Goal: Information Seeking & Learning: Find specific fact

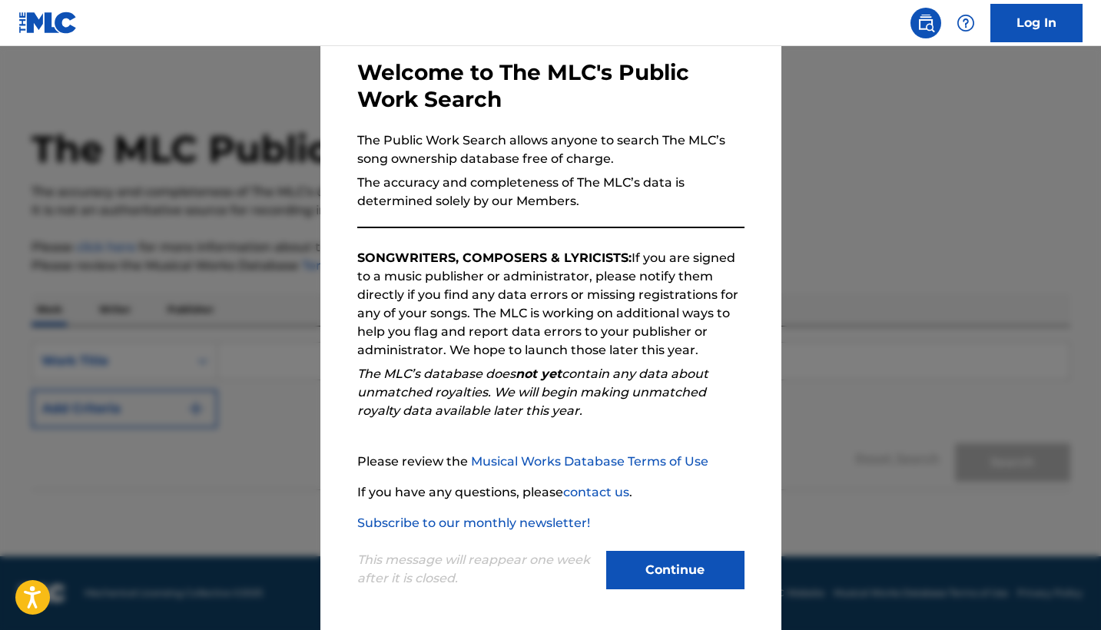
scroll to position [73, 0]
click at [686, 562] on button "Continue" at bounding box center [675, 570] width 138 height 38
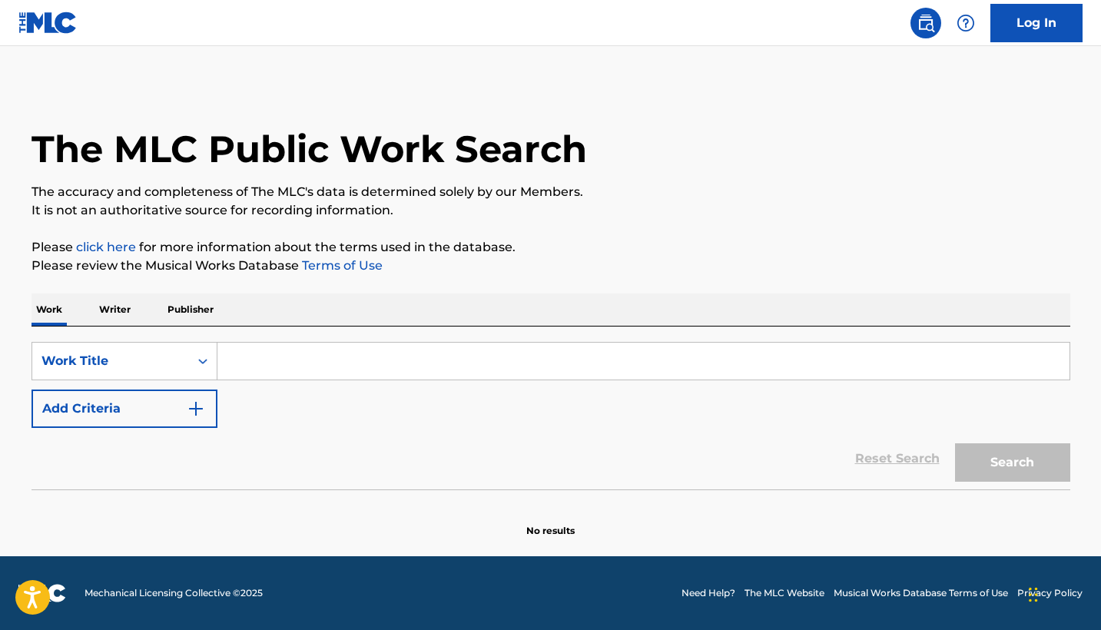
click at [371, 361] on input "Search Form" at bounding box center [643, 361] width 852 height 37
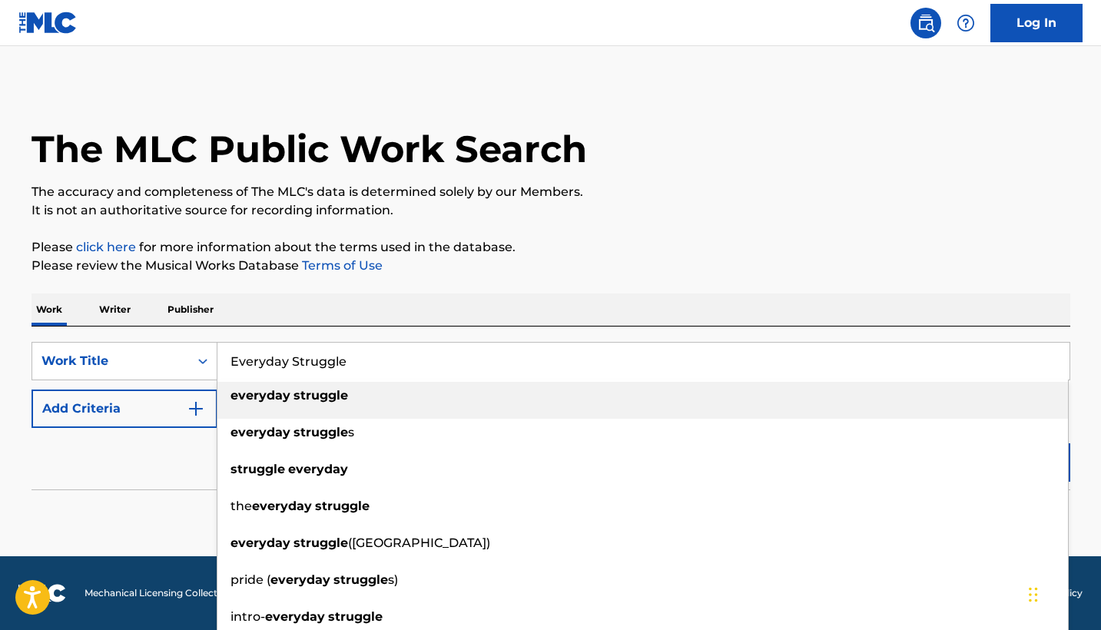
type input "Everyday Struggle"
click at [334, 279] on div "The MLC Public Work Search The accuracy and completeness of The MLC's data is d…" at bounding box center [551, 311] width 1076 height 453
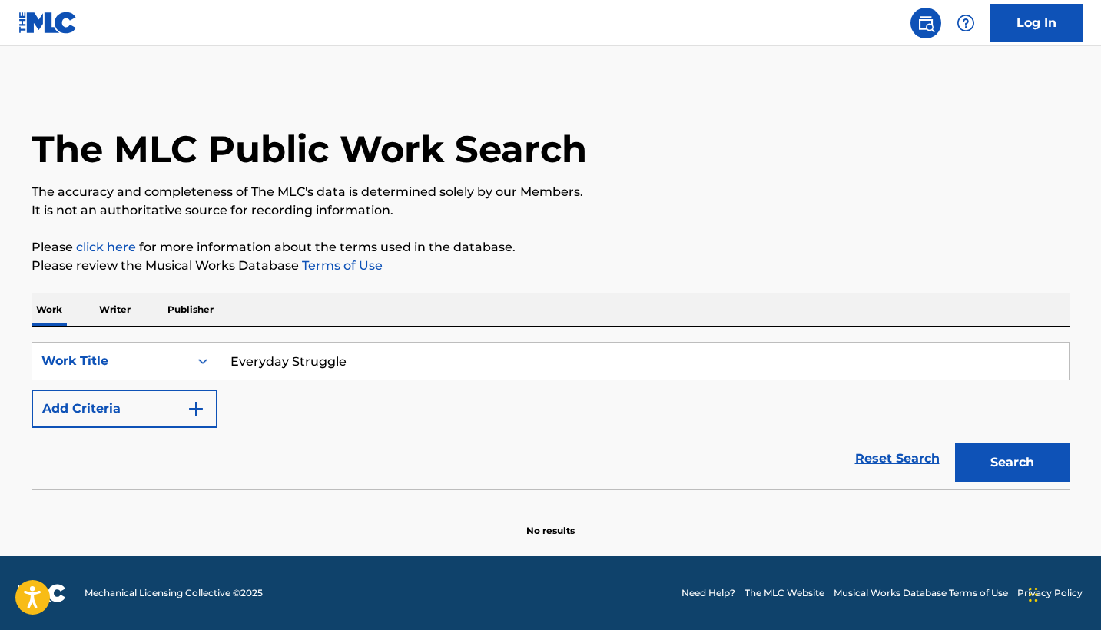
click at [1001, 456] on button "Search" at bounding box center [1012, 462] width 115 height 38
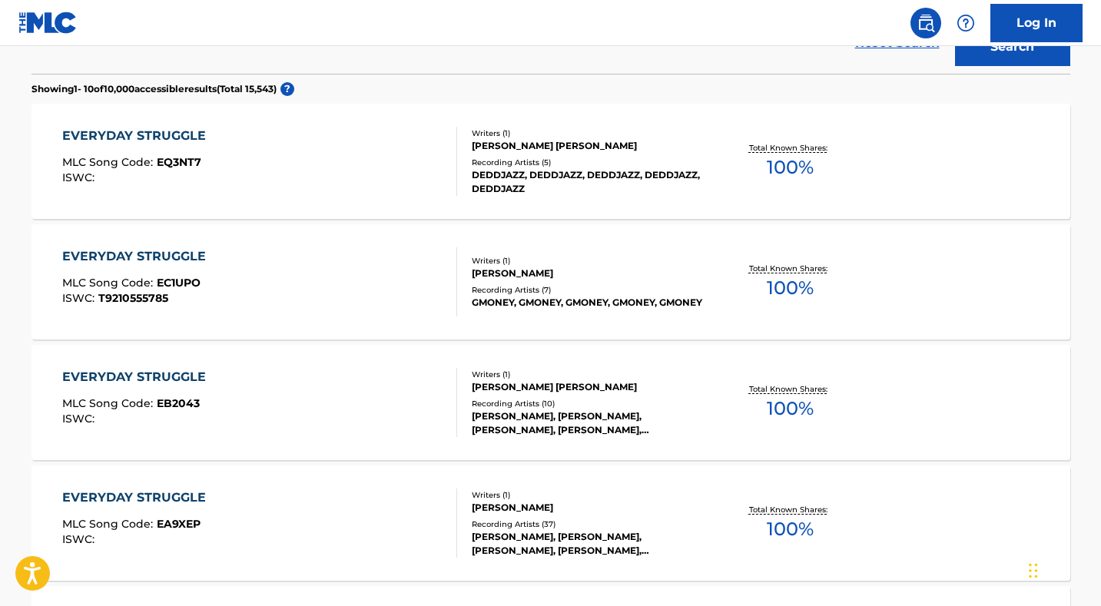
scroll to position [1217, 0]
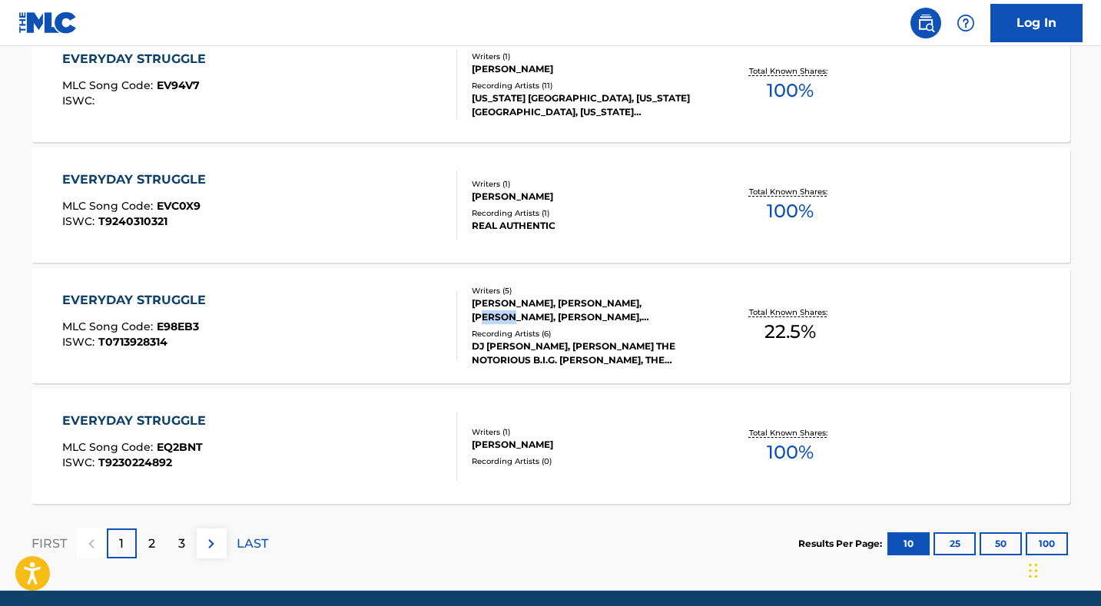
click at [203, 287] on div "EVERYDAY STRUGGLE MLC Song Code : E98EB3 ISWC : T0713928314 Writers ( 5 ) [PERS…" at bounding box center [551, 325] width 1039 height 115
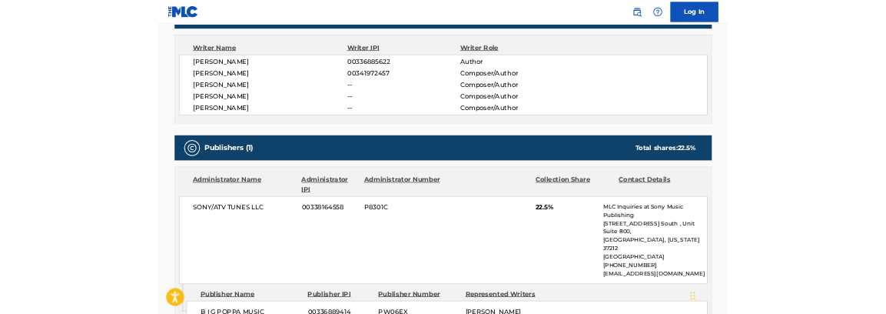
scroll to position [527, 0]
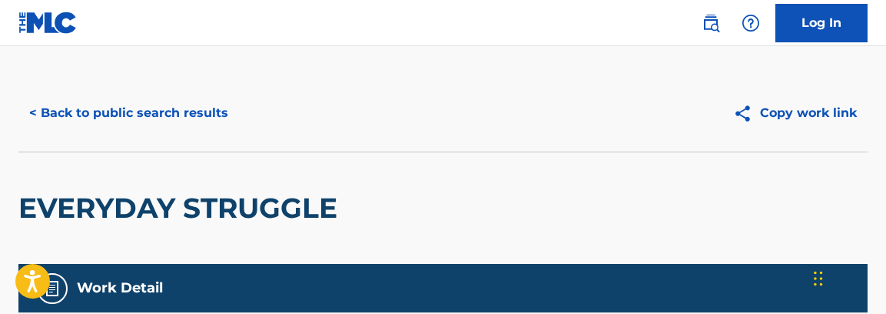
click at [123, 108] on button "< Back to public search results" at bounding box center [128, 113] width 221 height 38
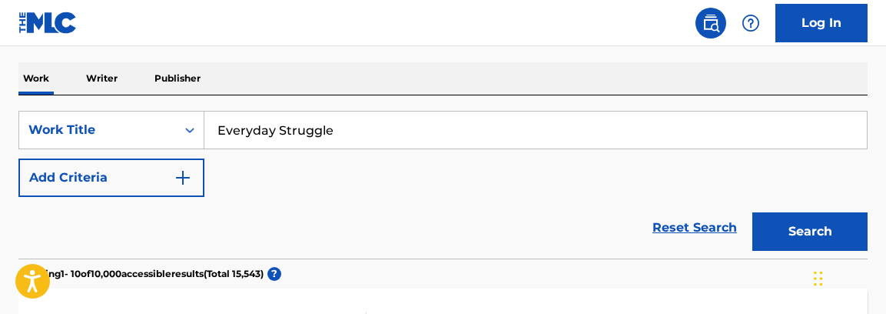
scroll to position [232, 0]
click at [466, 126] on input "Everyday Struggle" at bounding box center [535, 129] width 662 height 37
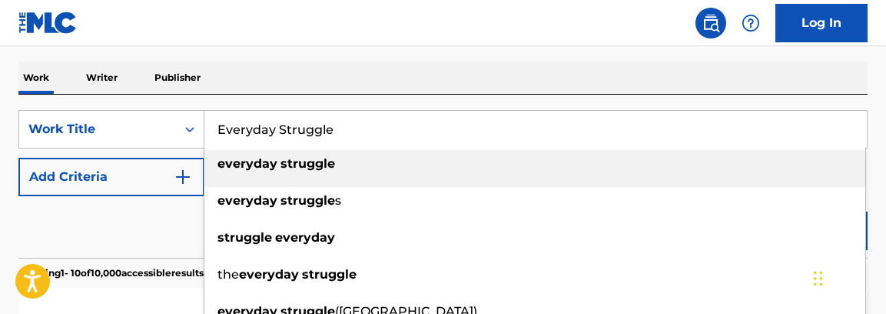
click at [466, 126] on input "Everyday Struggle" at bounding box center [535, 129] width 662 height 37
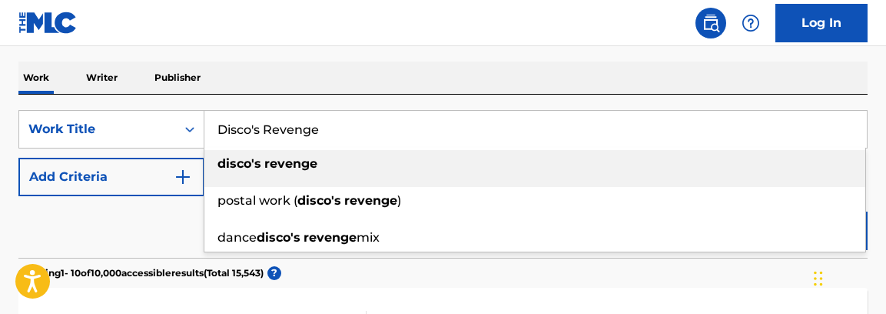
click at [331, 169] on div "disco's revenge" at bounding box center [534, 164] width 661 height 28
type input "disco's revenge"
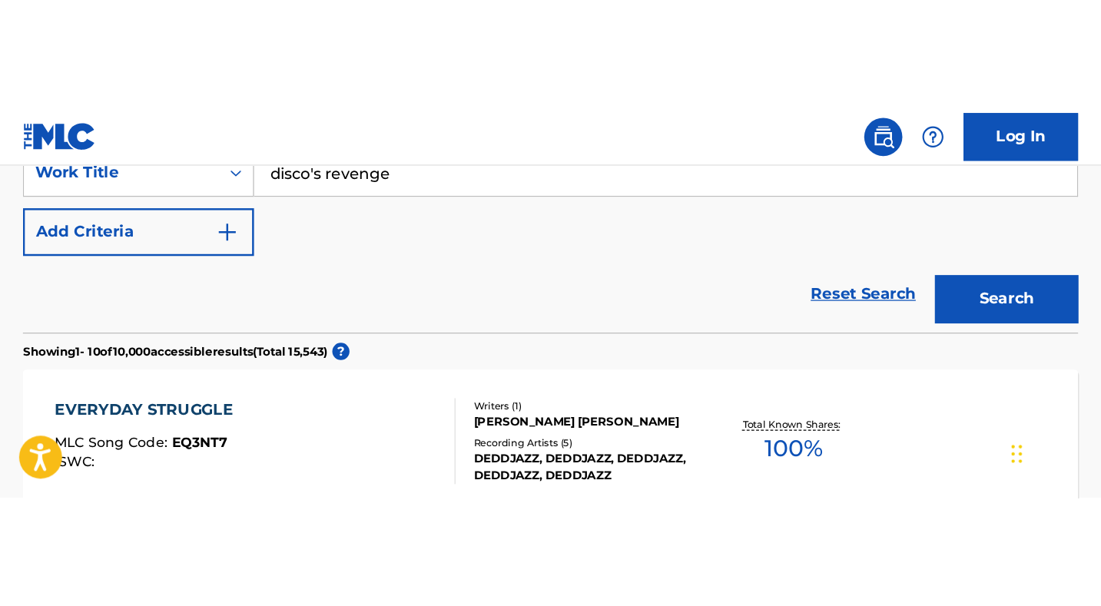
scroll to position [327, 0]
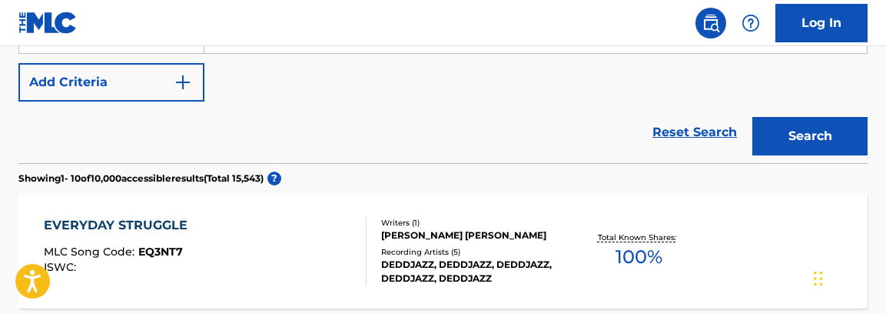
click at [798, 138] on button "Search" at bounding box center [809, 136] width 115 height 38
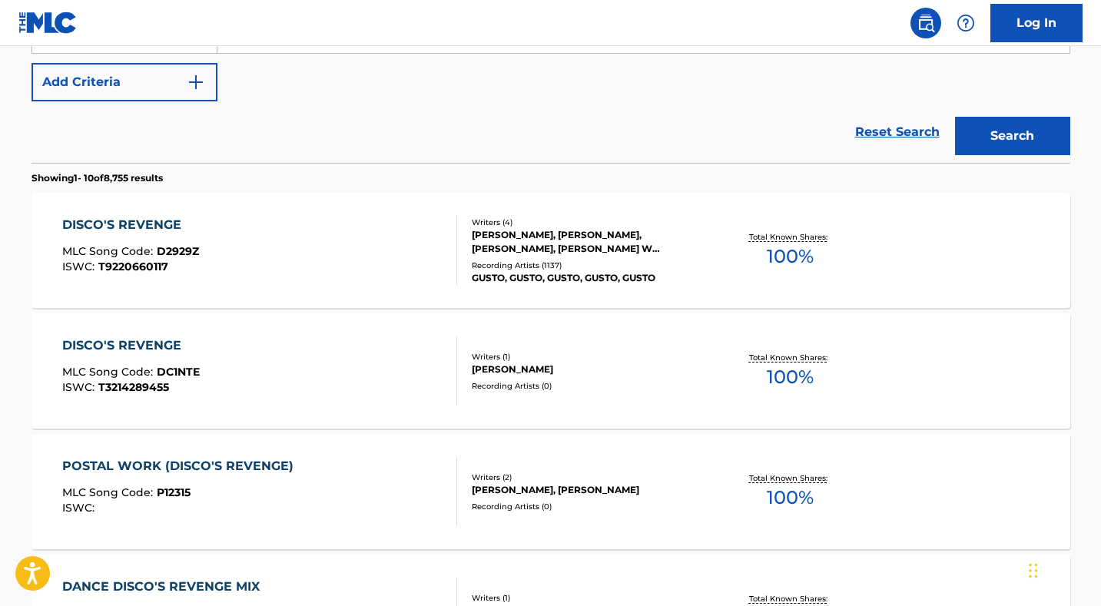
click at [403, 260] on div "DISCO'S REVENGE MLC Song Code : D2929Z ISWC : T9220660117" at bounding box center [259, 250] width 395 height 69
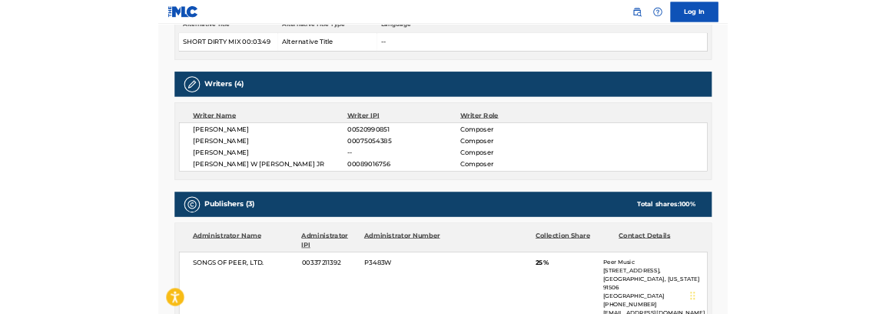
scroll to position [438, 0]
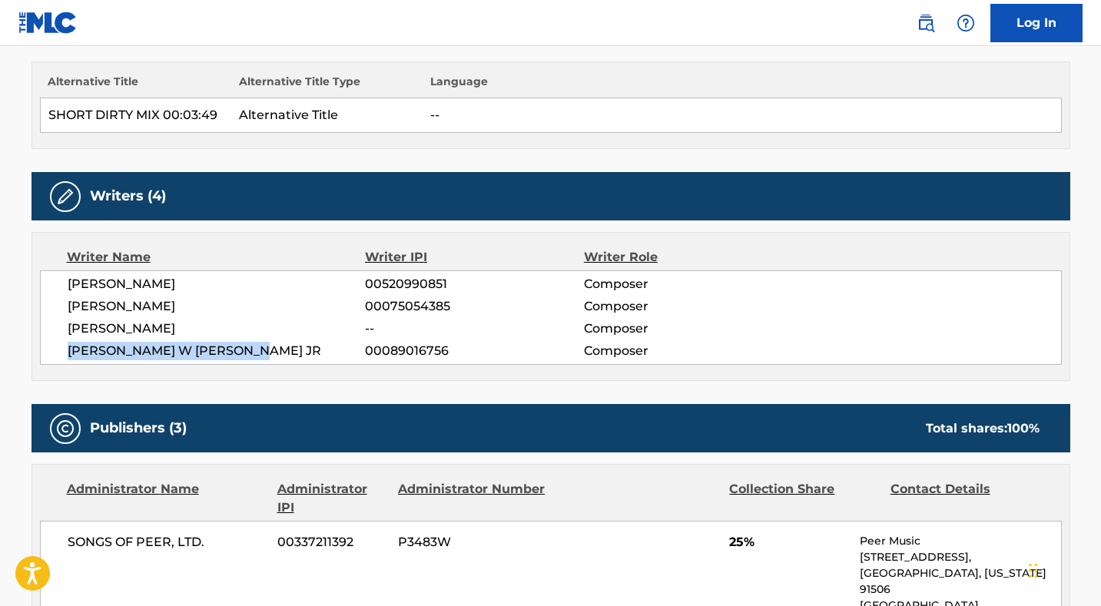
drag, startPoint x: 277, startPoint y: 350, endPoint x: 64, endPoint y: 351, distance: 212.9
click at [64, 351] on div "[PERSON_NAME] 00520990851 Composer [PERSON_NAME] 00075054385 Composer [PERSON_N…" at bounding box center [551, 318] width 1022 height 95
copy span "[PERSON_NAME] W [PERSON_NAME] JR"
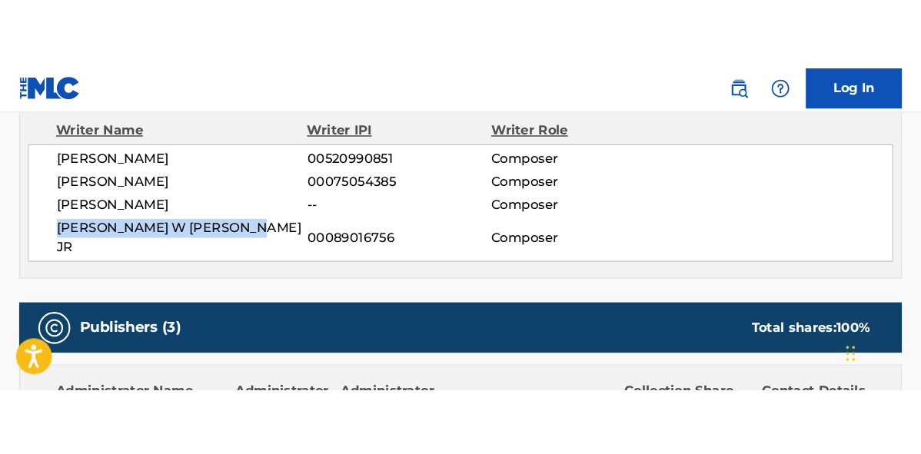
scroll to position [737, 0]
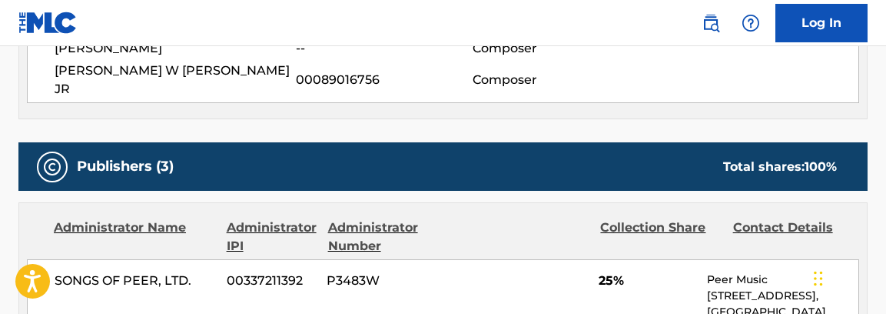
click at [339, 71] on span "00089016756" at bounding box center [384, 80] width 177 height 18
copy span "00089016756"
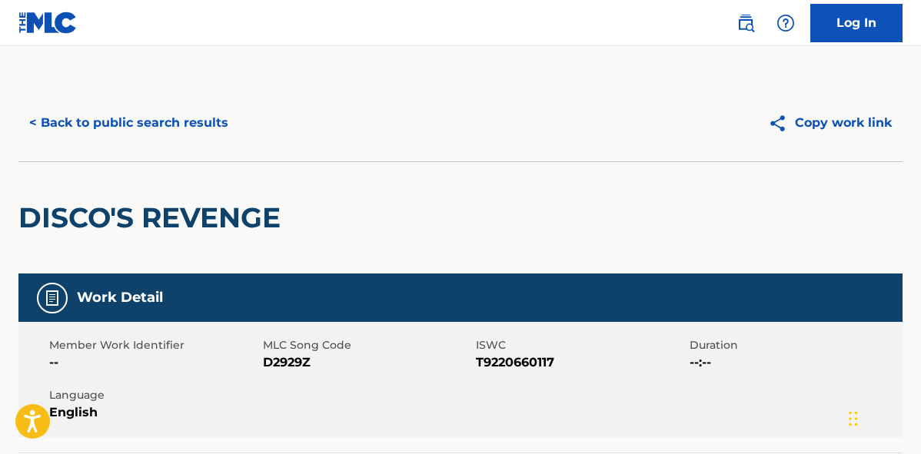
scroll to position [0, 0]
click at [169, 110] on button "< Back to public search results" at bounding box center [128, 123] width 221 height 38
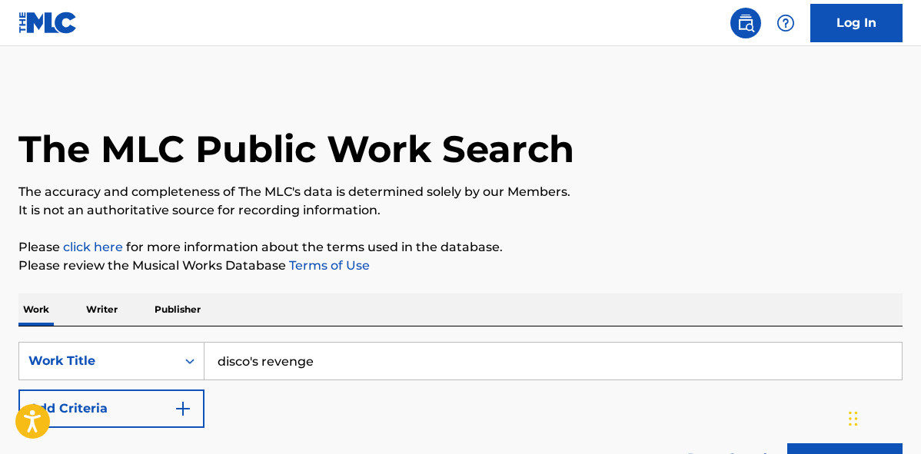
click at [270, 370] on input "disco's revenge" at bounding box center [552, 361] width 697 height 37
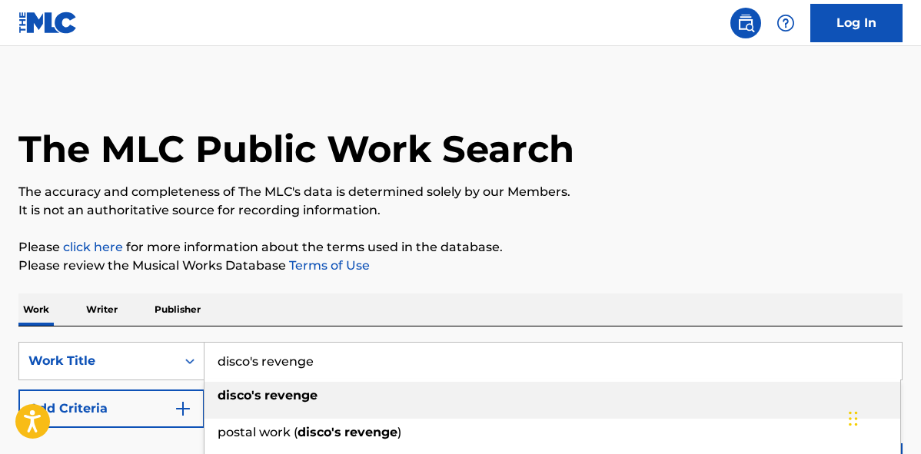
paste input "[PERSON_NAME]"
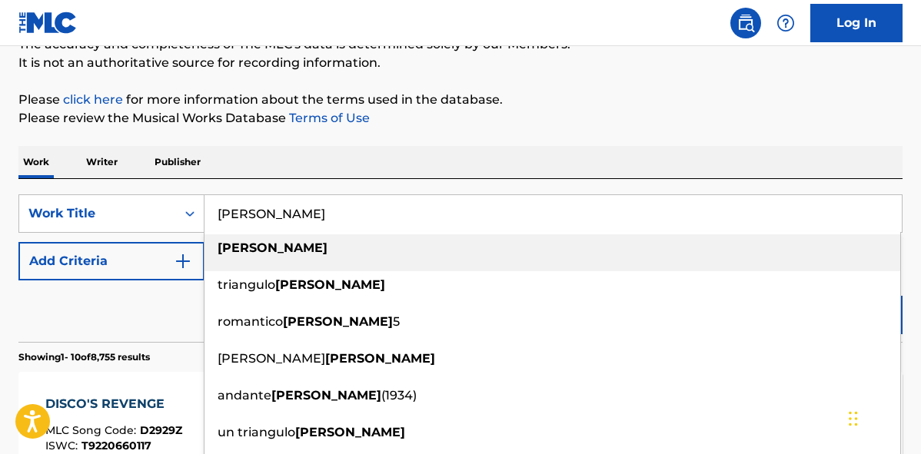
scroll to position [174, 0]
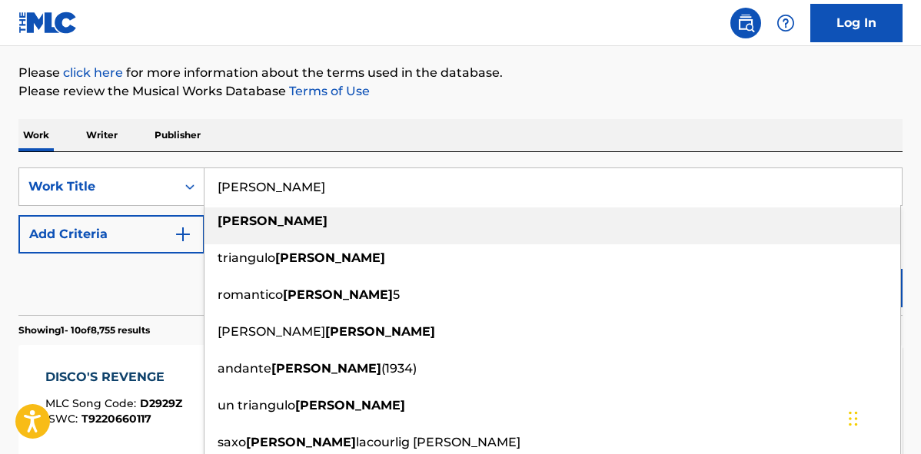
type input "[PERSON_NAME]"
click at [155, 224] on button "Add Criteria" at bounding box center [111, 234] width 186 height 38
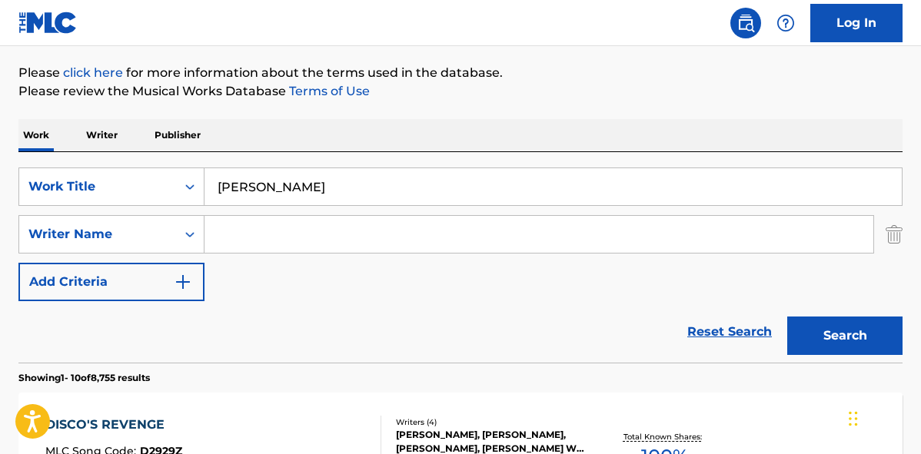
click at [254, 227] on input "Search Form" at bounding box center [538, 234] width 669 height 37
type input "[PERSON_NAME]"
click at [853, 340] on button "Search" at bounding box center [844, 336] width 115 height 38
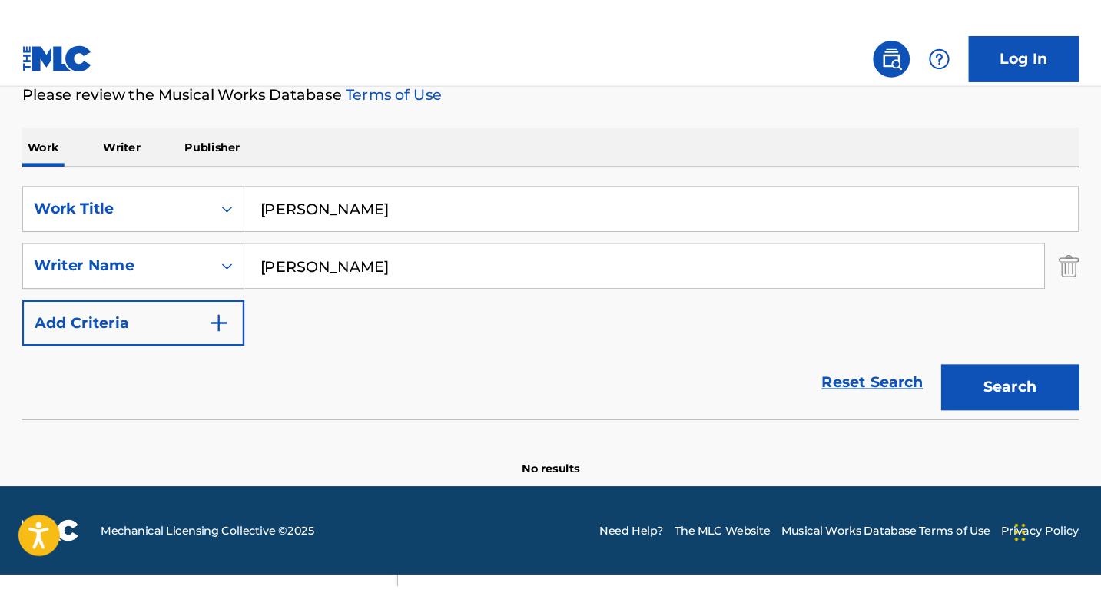
scroll to position [61, 0]
